Goal: Transaction & Acquisition: Purchase product/service

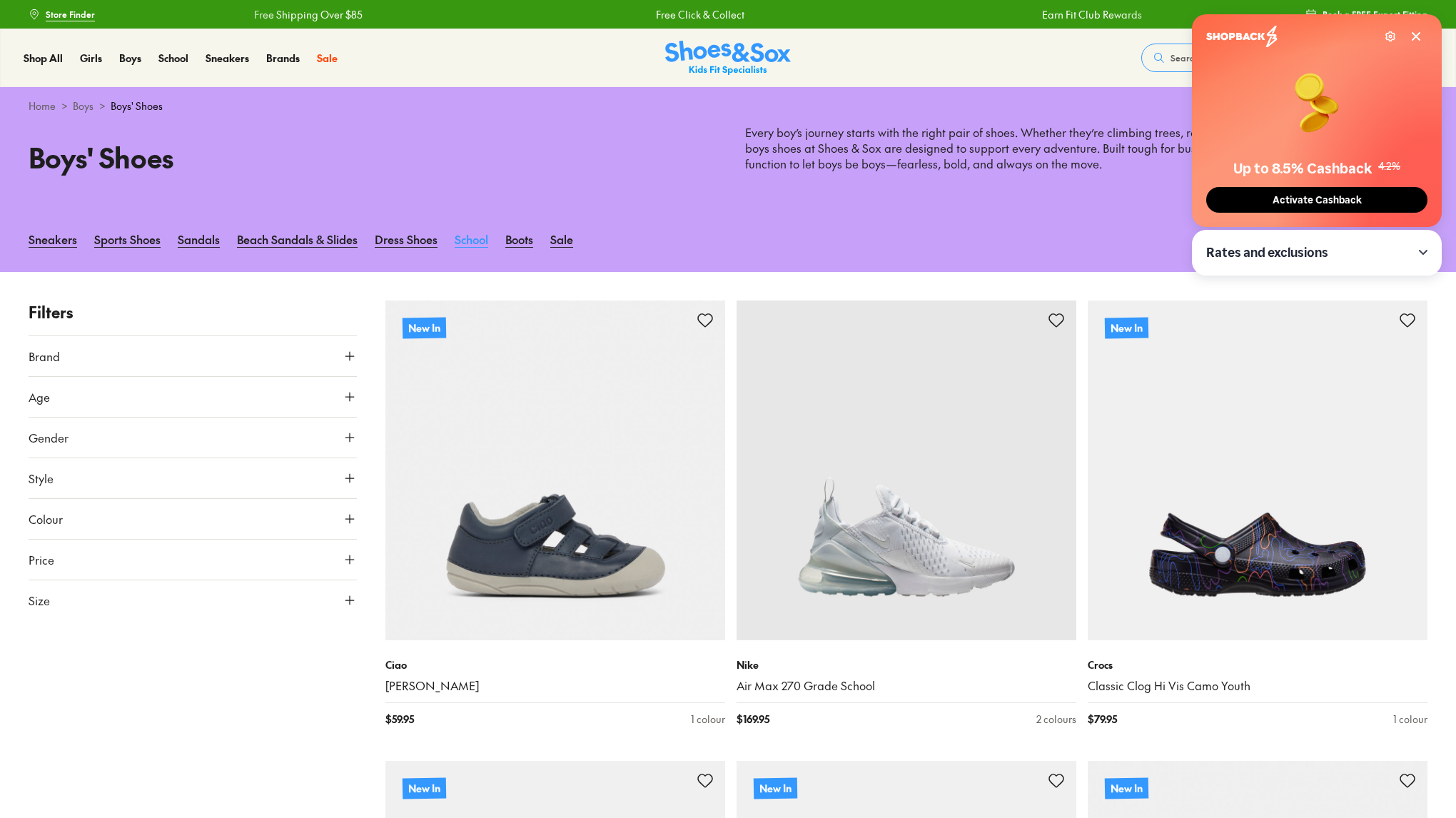
click at [477, 236] on link "School" at bounding box center [471, 239] width 33 height 32
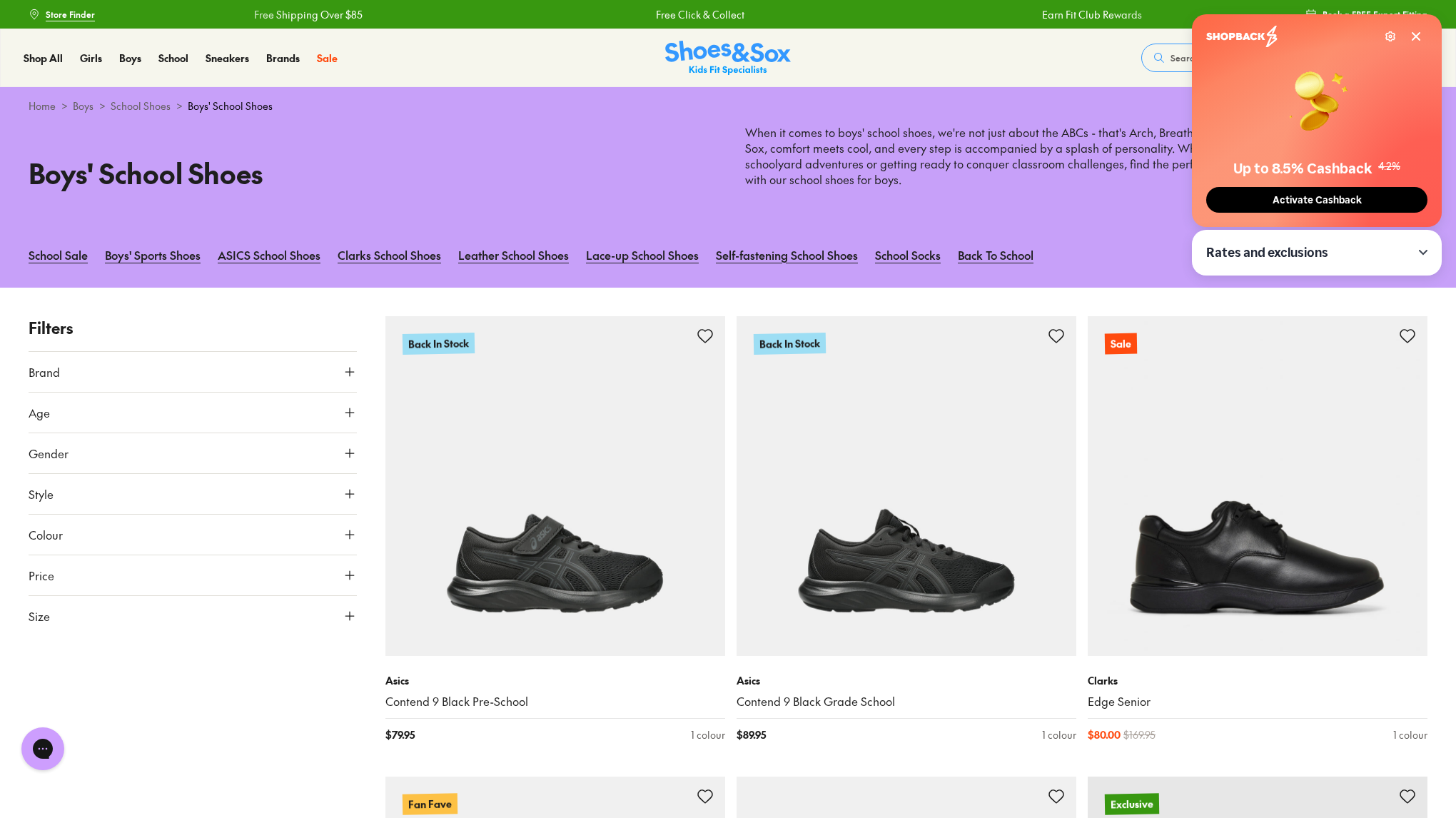
click at [1419, 35] on icon at bounding box center [1416, 37] width 11 height 11
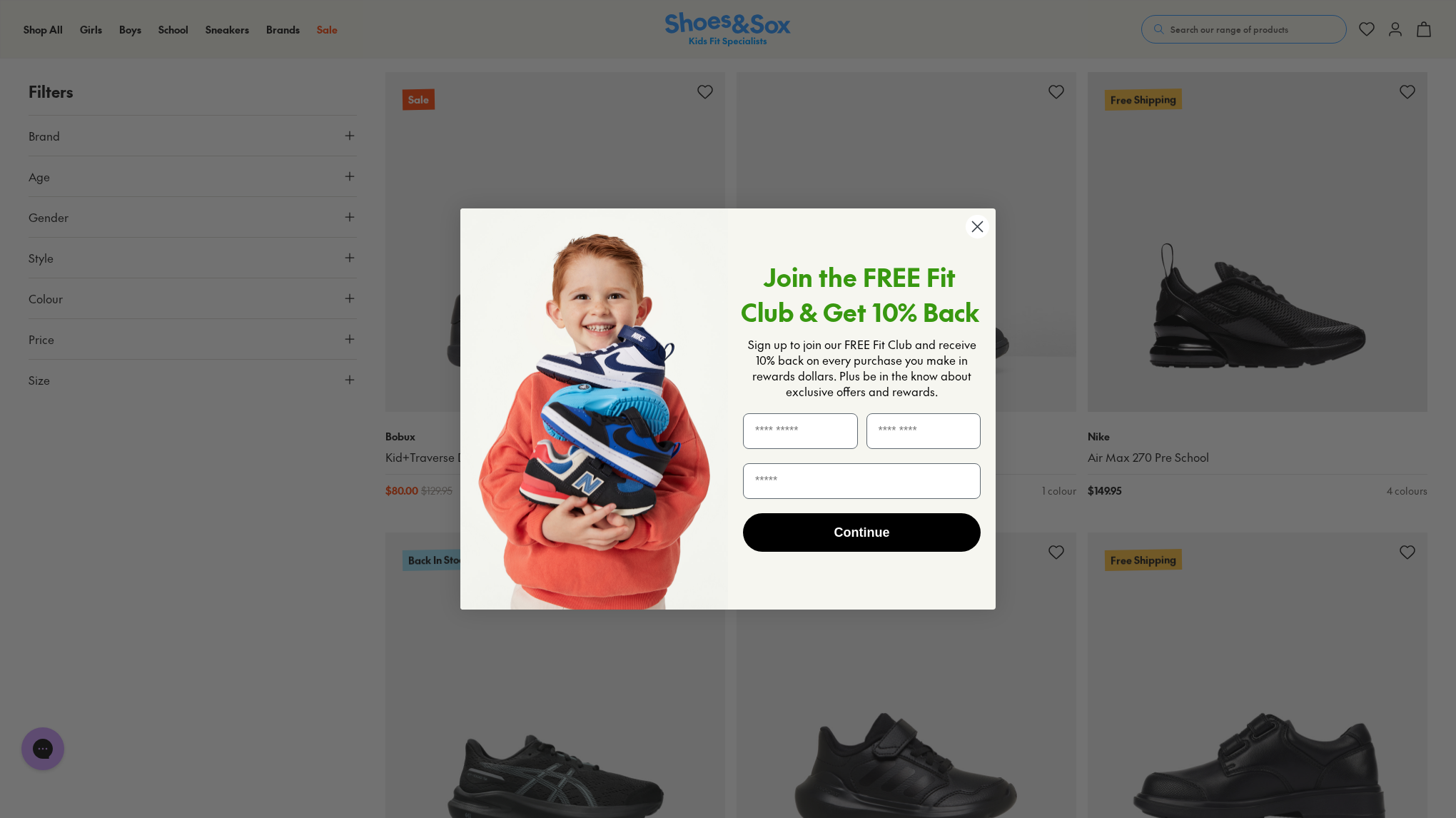
scroll to position [1634, 0]
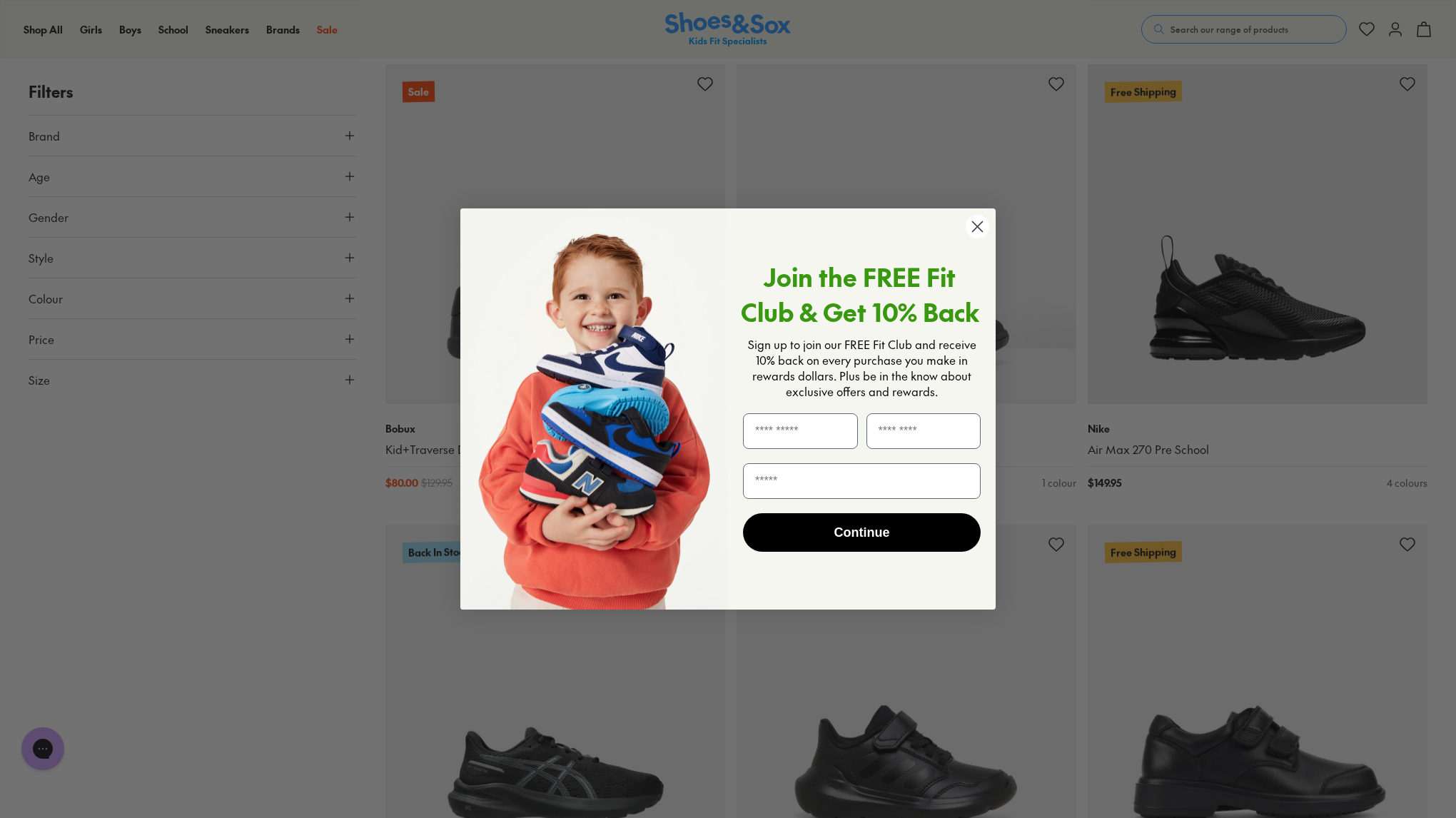
click at [976, 232] on circle "Close dialog" at bounding box center [977, 226] width 24 height 24
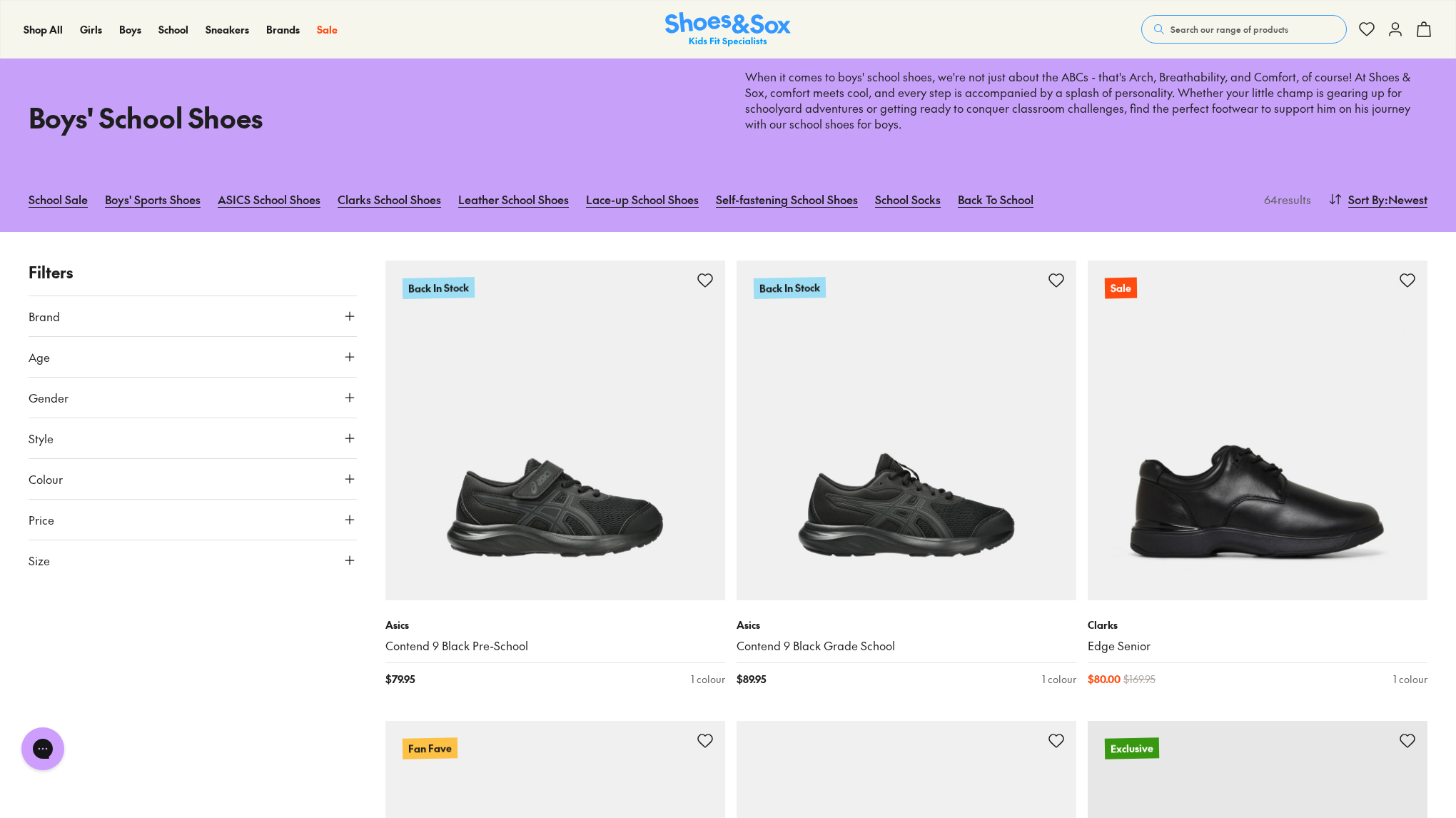
scroll to position [0, 0]
